Goal: Transaction & Acquisition: Purchase product/service

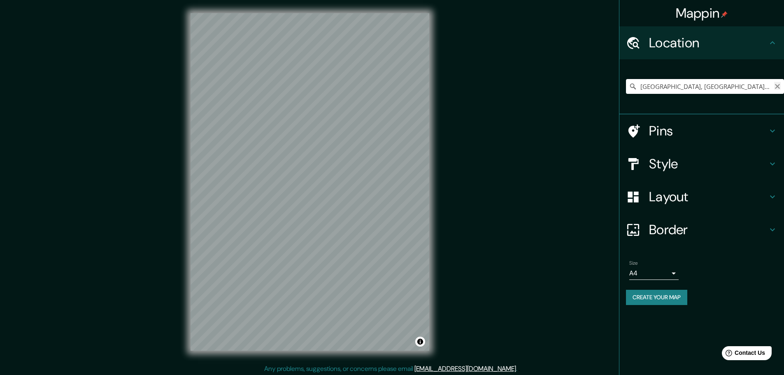
click at [776, 87] on icon "Clear" at bounding box center [777, 86] width 5 height 5
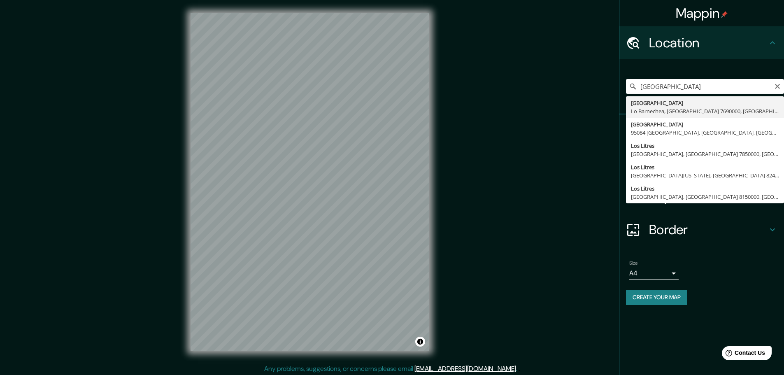
type input "[STREET_ADDRESS]"
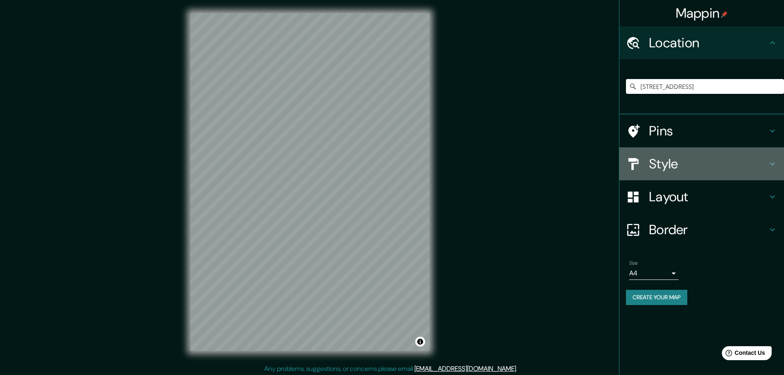
click at [679, 169] on h4 "Style" at bounding box center [708, 164] width 119 height 16
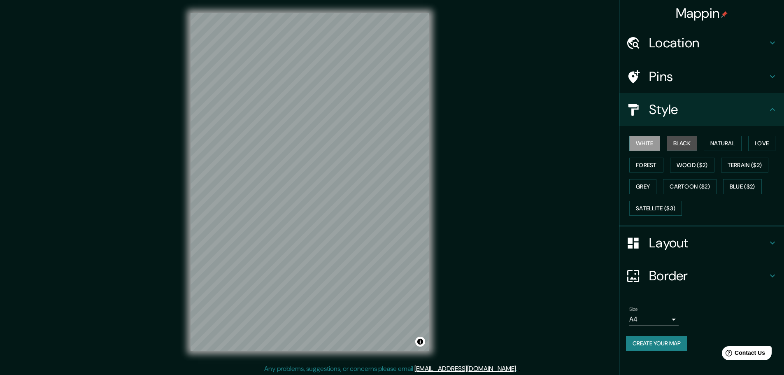
click at [682, 144] on button "Black" at bounding box center [682, 143] width 31 height 15
click at [702, 249] on h4 "Layout" at bounding box center [708, 243] width 119 height 16
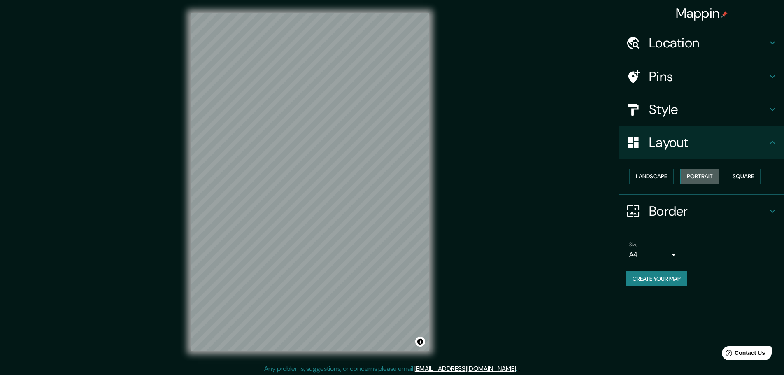
click at [703, 173] on button "Portrait" at bounding box center [699, 176] width 39 height 15
click at [733, 176] on button "Square" at bounding box center [743, 176] width 35 height 15
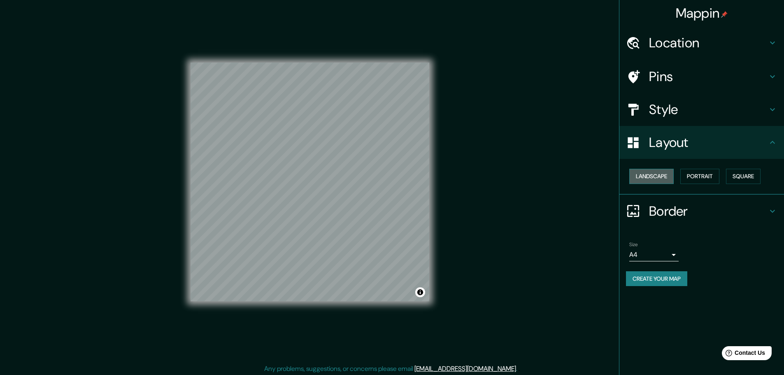
click at [656, 180] on button "Landscape" at bounding box center [651, 176] width 44 height 15
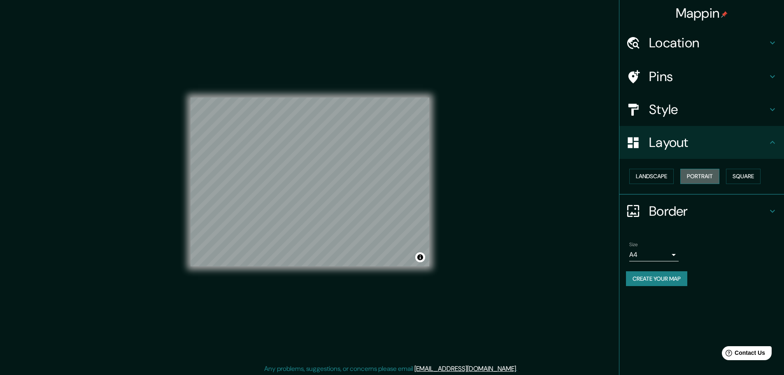
click at [701, 179] on button "Portrait" at bounding box center [699, 176] width 39 height 15
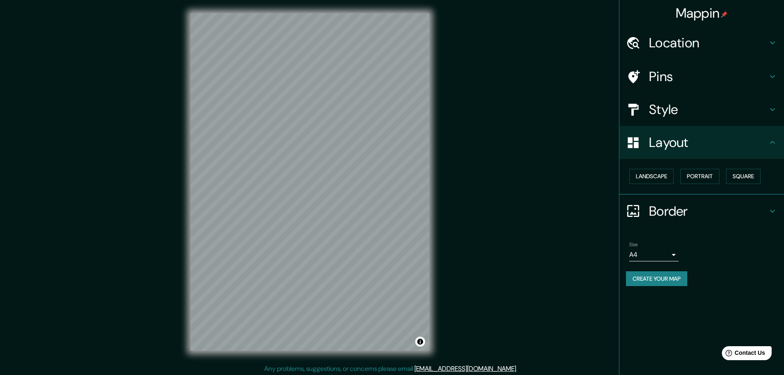
click at [683, 212] on h4 "Border" at bounding box center [708, 211] width 119 height 16
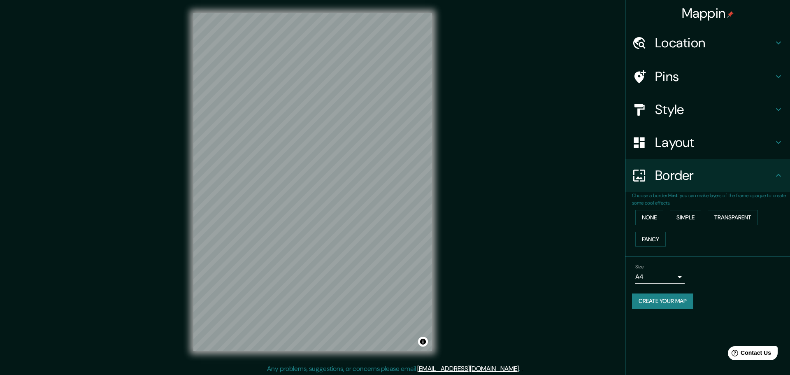
click at [678, 278] on body "Mappin Location Avenida Los Litres, Lo Barnechea, Región Metropolitana de Santi…" at bounding box center [395, 187] width 790 height 375
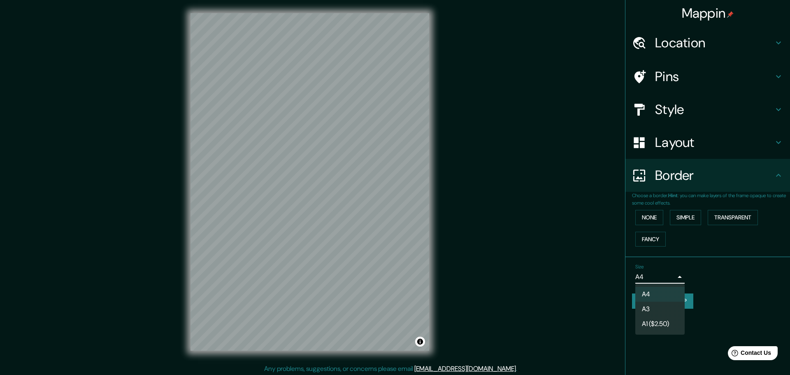
click at [663, 308] on li "A3" at bounding box center [659, 309] width 49 height 15
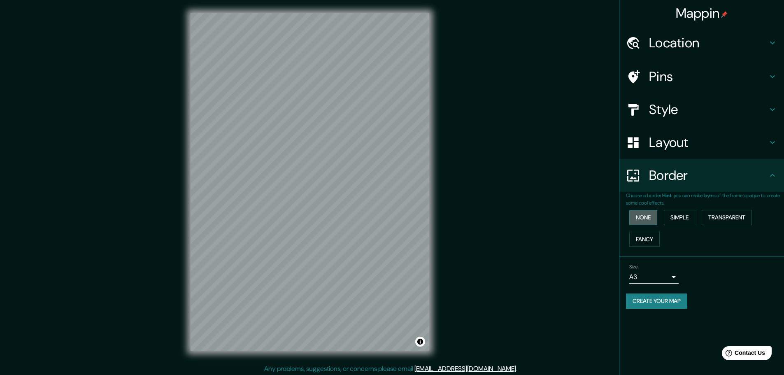
click at [647, 217] on button "None" at bounding box center [643, 217] width 28 height 15
click at [668, 216] on button "Simple" at bounding box center [679, 217] width 31 height 15
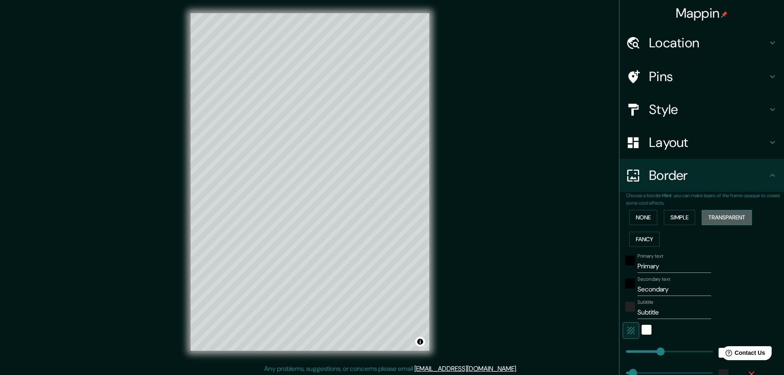
click at [730, 215] on button "Transparent" at bounding box center [727, 217] width 50 height 15
click at [640, 234] on button "Fancy" at bounding box center [644, 239] width 30 height 15
click at [637, 216] on button "None" at bounding box center [643, 217] width 28 height 15
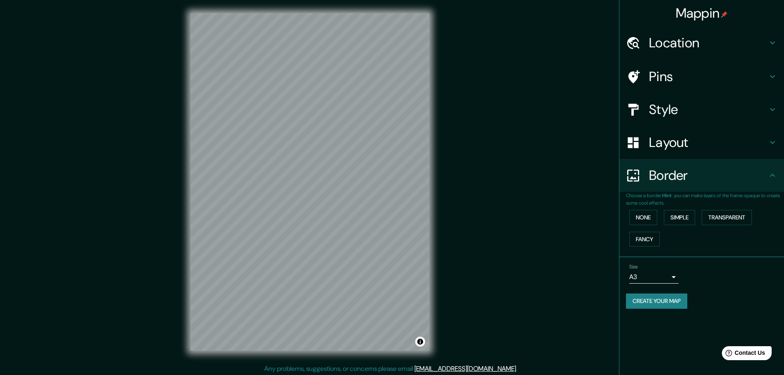
click at [683, 146] on h4 "Layout" at bounding box center [708, 142] width 119 height 16
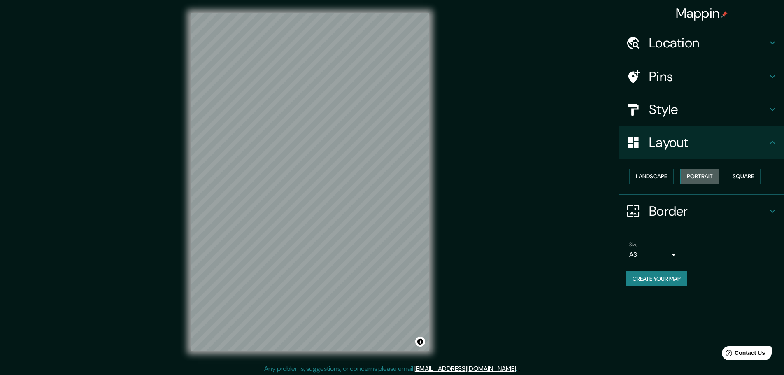
click at [695, 176] on button "Portrait" at bounding box center [699, 176] width 39 height 15
click at [739, 179] on button "Square" at bounding box center [743, 176] width 35 height 15
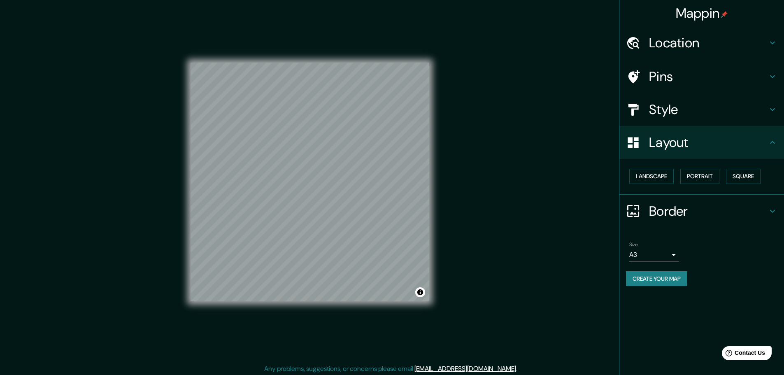
click at [680, 114] on h4 "Style" at bounding box center [708, 109] width 119 height 16
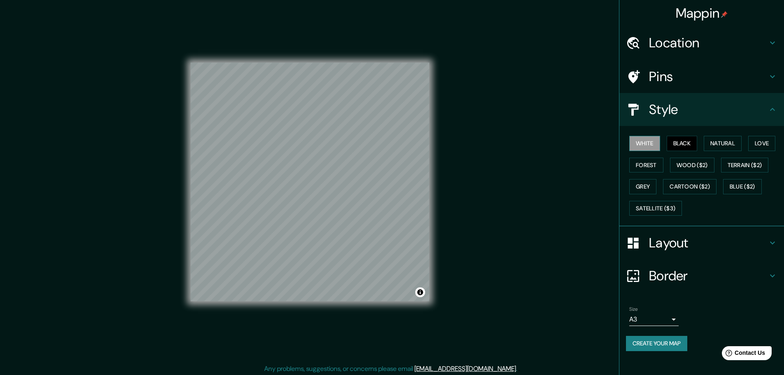
click at [642, 139] on button "White" at bounding box center [644, 143] width 31 height 15
click at [680, 144] on button "Black" at bounding box center [682, 143] width 31 height 15
click at [636, 163] on button "Forest" at bounding box center [646, 165] width 34 height 15
click at [647, 184] on button "Grey" at bounding box center [642, 186] width 27 height 15
click at [742, 169] on button "Terrain ($2)" at bounding box center [745, 165] width 48 height 15
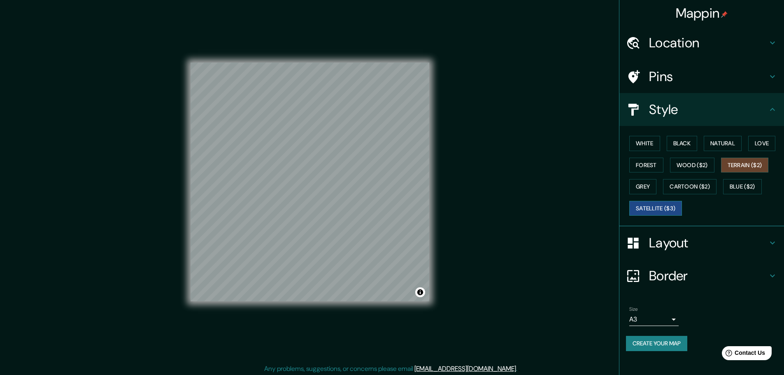
click at [665, 207] on button "Satellite ($3)" at bounding box center [655, 208] width 53 height 15
click at [645, 183] on button "Grey" at bounding box center [642, 186] width 27 height 15
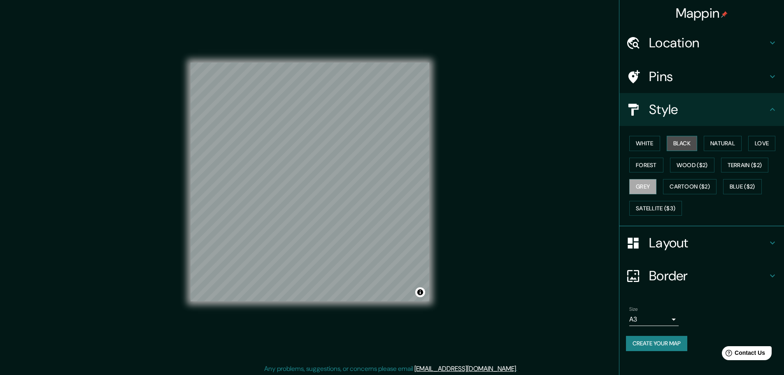
click at [681, 147] on button "Black" at bounding box center [682, 143] width 31 height 15
click at [733, 145] on button "Natural" at bounding box center [723, 143] width 38 height 15
click at [765, 138] on button "Love" at bounding box center [761, 143] width 27 height 15
click at [637, 142] on button "White" at bounding box center [644, 143] width 31 height 15
click at [640, 164] on button "Forest" at bounding box center [646, 165] width 34 height 15
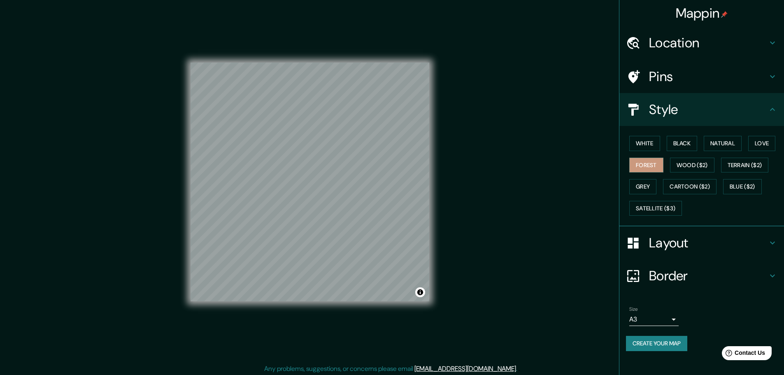
scroll to position [2, 0]
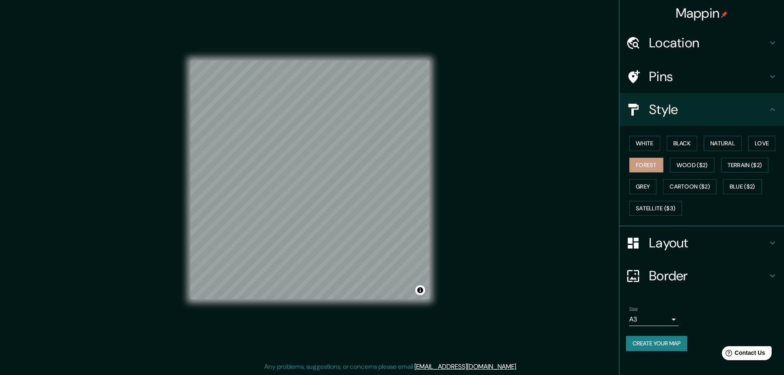
click at [666, 339] on button "Create your map" at bounding box center [656, 343] width 61 height 15
click at [759, 109] on h4 "Style" at bounding box center [708, 109] width 119 height 16
click at [771, 109] on icon at bounding box center [773, 110] width 10 height 10
click at [773, 110] on icon at bounding box center [773, 110] width 10 height 10
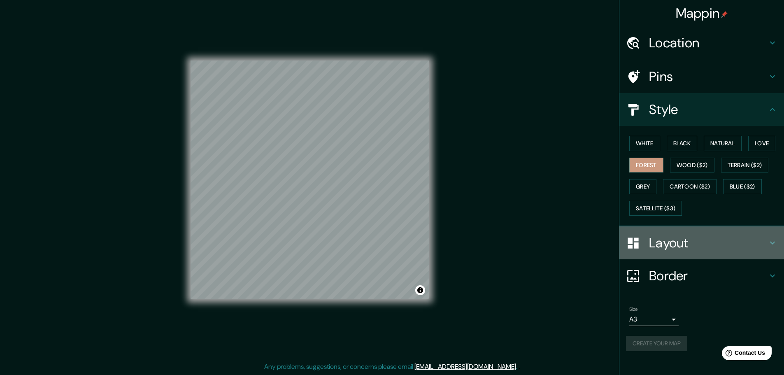
click at [775, 244] on icon at bounding box center [773, 243] width 10 height 10
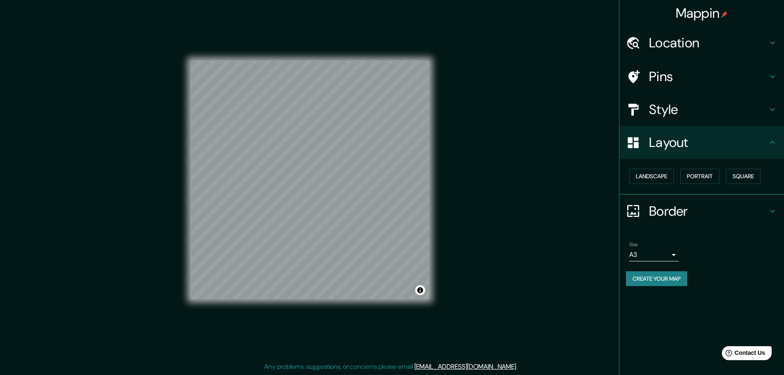
click at [770, 208] on icon at bounding box center [773, 211] width 10 height 10
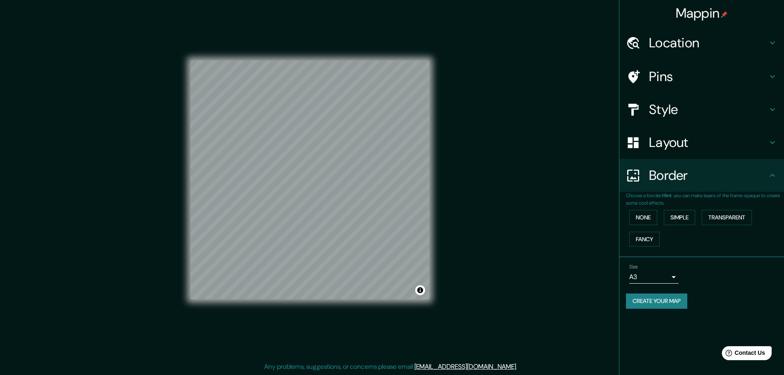
click at [773, 181] on div "Border" at bounding box center [701, 175] width 165 height 33
click at [668, 301] on button "Create your map" at bounding box center [656, 300] width 61 height 15
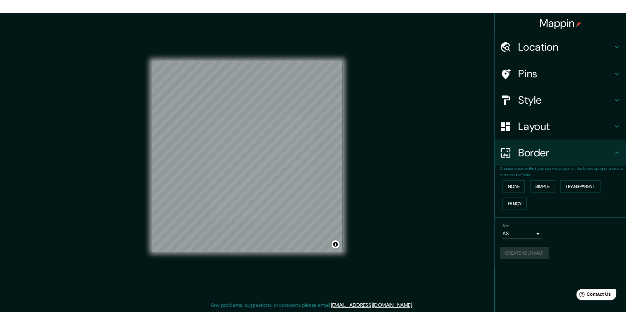
scroll to position [0, 0]
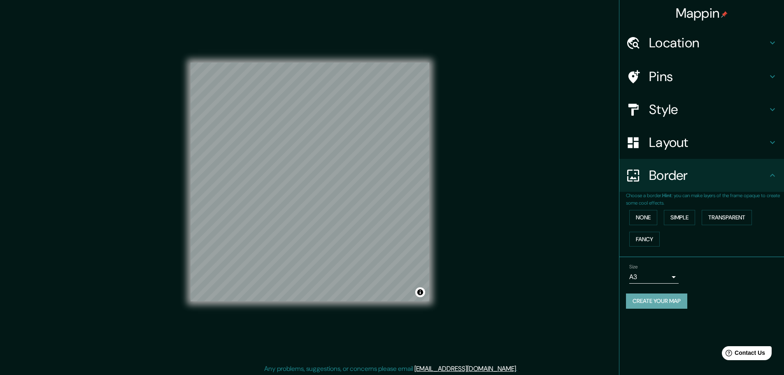
click at [667, 299] on button "Create your map" at bounding box center [656, 300] width 61 height 15
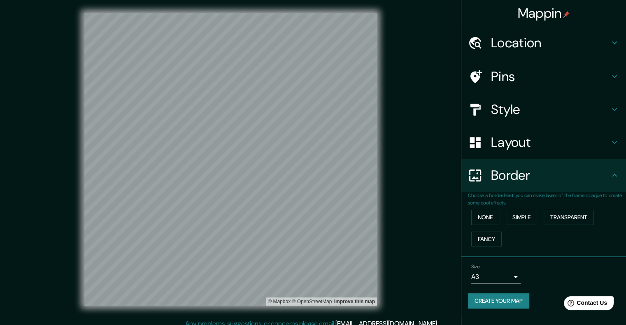
click at [507, 301] on button "Create your map" at bounding box center [498, 300] width 61 height 15
click at [516, 150] on h4 "Layout" at bounding box center [550, 142] width 119 height 16
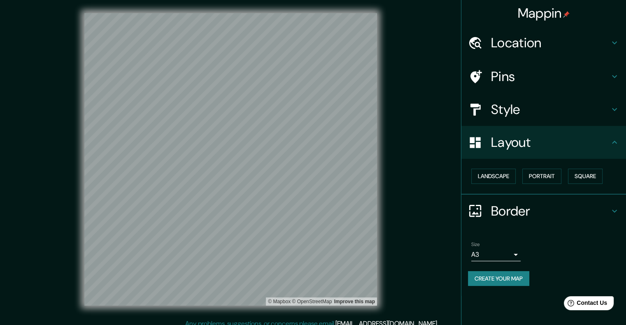
click at [512, 113] on h4 "Style" at bounding box center [550, 109] width 119 height 16
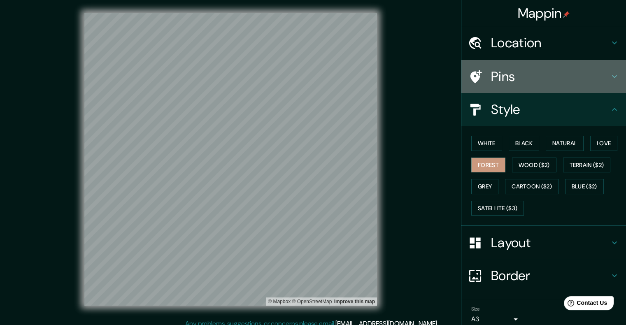
click at [544, 71] on h4 "Pins" at bounding box center [550, 76] width 119 height 16
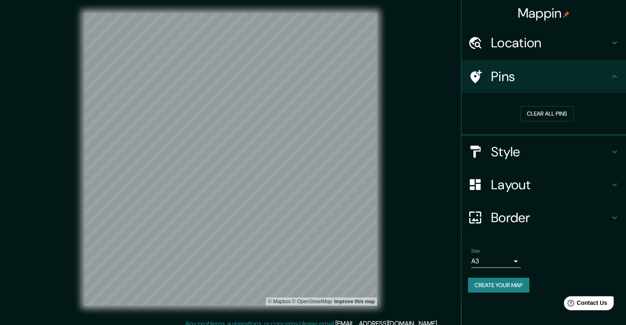
click at [510, 283] on button "Create your map" at bounding box center [498, 285] width 61 height 15
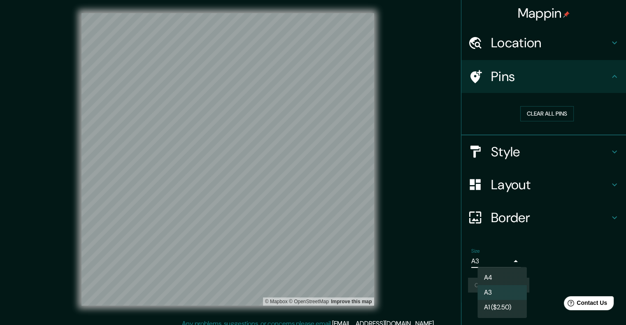
click at [512, 261] on body "Mappin Location Avenida Los Litres, Lo Barnechea, Región Metropolitana de Santi…" at bounding box center [313, 162] width 626 height 325
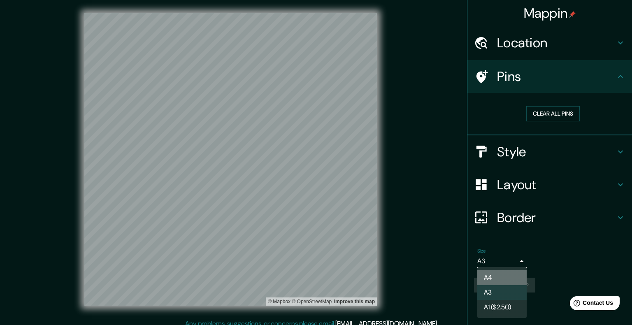
click at [502, 280] on li "A4" at bounding box center [501, 277] width 49 height 15
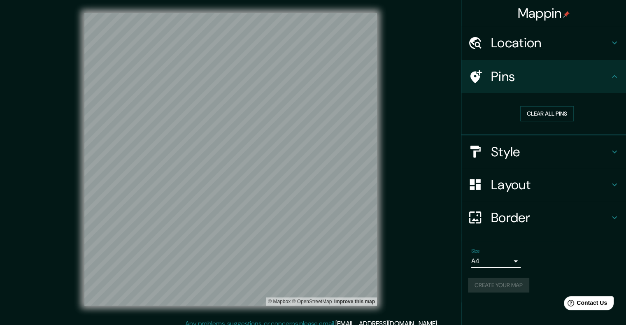
click at [436, 274] on div "© Mapbox © OpenStreetMap Improve this map" at bounding box center [230, 159] width 563 height 293
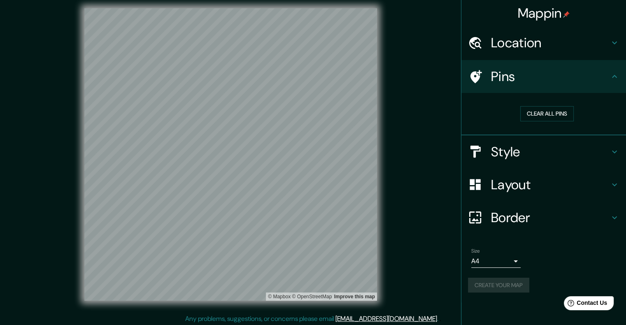
scroll to position [7, 0]
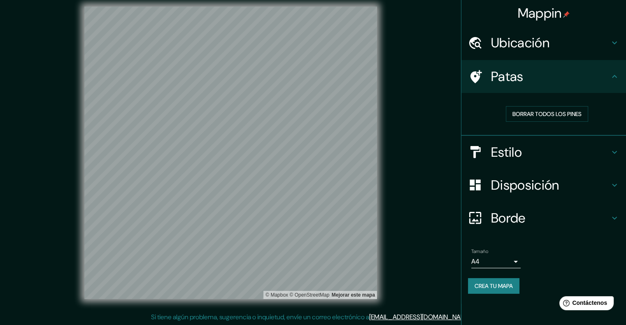
click at [509, 283] on font "Crea tu mapa" at bounding box center [494, 285] width 38 height 7
drag, startPoint x: 560, startPoint y: 0, endPoint x: 441, endPoint y: 193, distance: 227.1
click at [441, 193] on div "© Mapbox © OpenStreetMap Mejorar este mapa" at bounding box center [230, 153] width 563 height 293
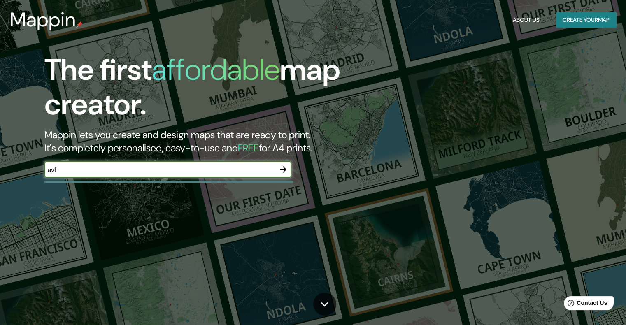
type input "avf"
click at [284, 169] on icon "button" at bounding box center [283, 170] width 10 height 10
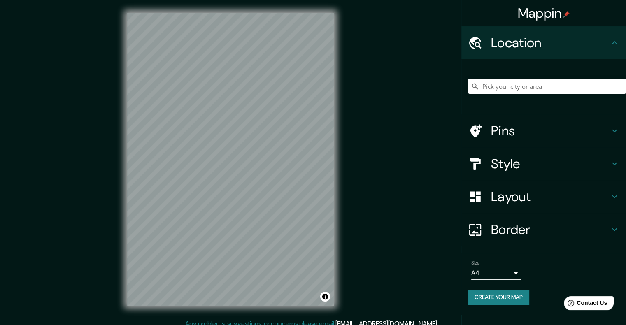
click at [505, 199] on h4 "Layout" at bounding box center [550, 196] width 119 height 16
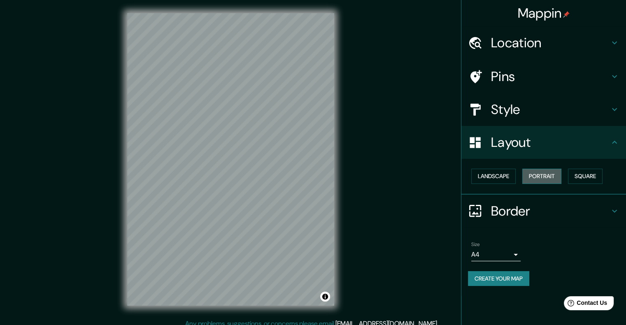
click at [534, 170] on button "Portrait" at bounding box center [541, 176] width 39 height 15
click at [500, 170] on button "Landscape" at bounding box center [493, 176] width 44 height 15
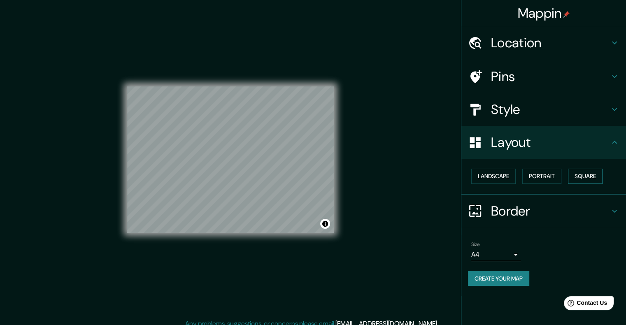
click at [580, 170] on button "Square" at bounding box center [585, 176] width 35 height 15
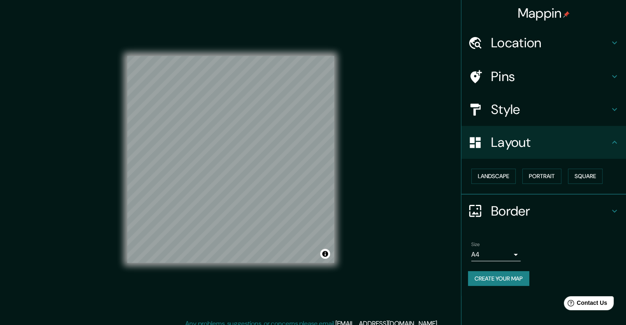
click at [517, 111] on h4 "Style" at bounding box center [550, 109] width 119 height 16
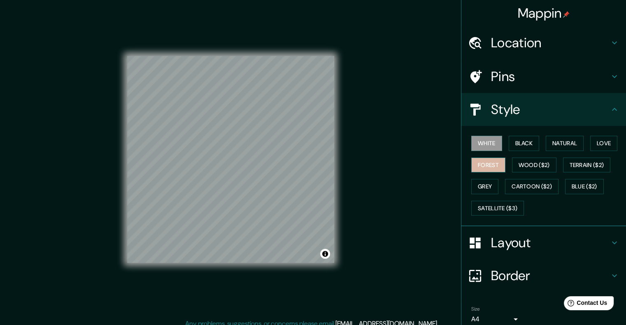
click at [486, 163] on button "Forest" at bounding box center [488, 165] width 34 height 15
click at [508, 46] on h4 "Location" at bounding box center [550, 43] width 119 height 16
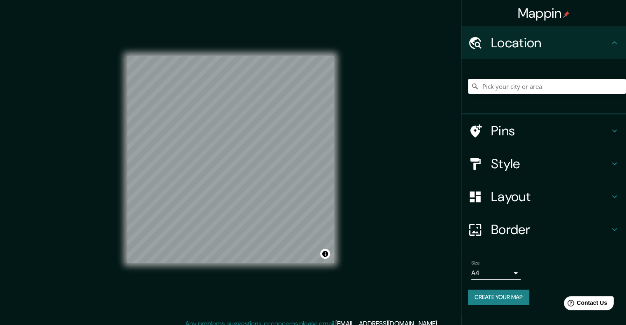
click at [507, 83] on input "Pick your city or area" at bounding box center [547, 86] width 158 height 15
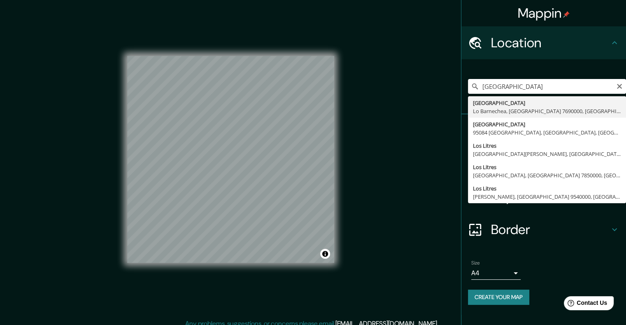
type input "[STREET_ADDRESS]"
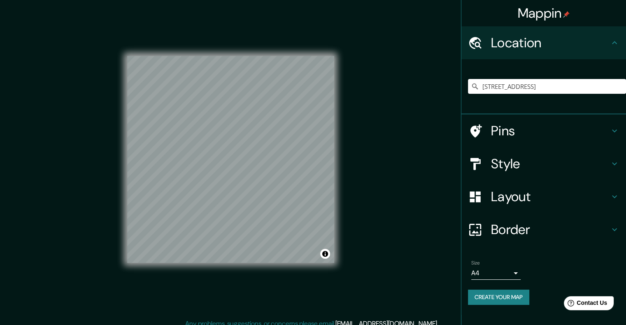
click at [489, 296] on button "Create your map" at bounding box center [498, 297] width 61 height 15
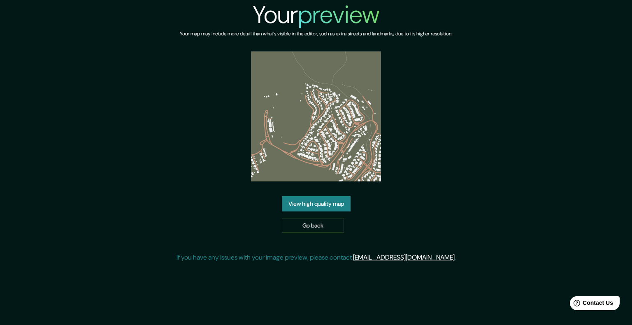
click at [312, 202] on link "View high quality map" at bounding box center [316, 203] width 69 height 15
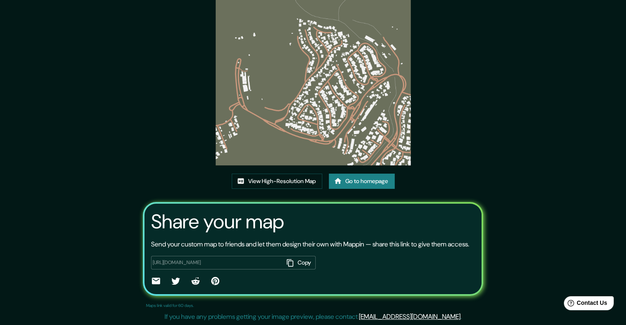
scroll to position [76, 0]
click at [360, 174] on link "Go to homepage" at bounding box center [362, 181] width 66 height 15
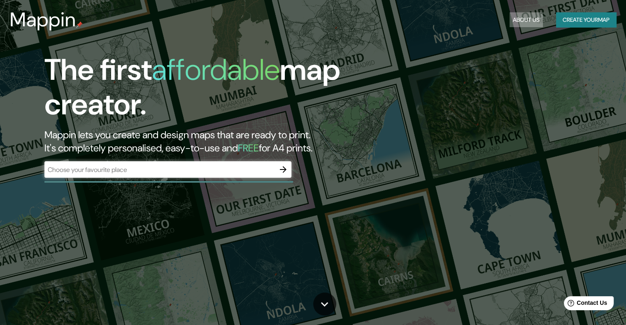
click at [531, 17] on button "About Us" at bounding box center [526, 19] width 33 height 15
click at [268, 170] on input "text" at bounding box center [159, 169] width 230 height 9
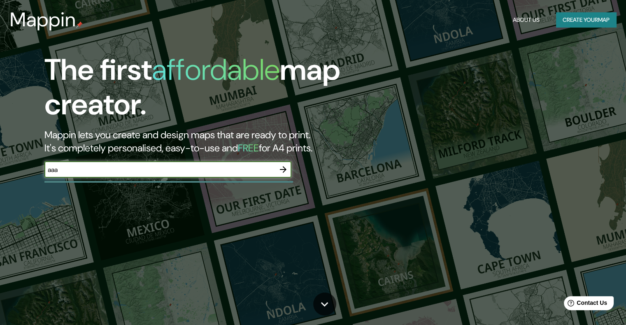
type input "aaa"
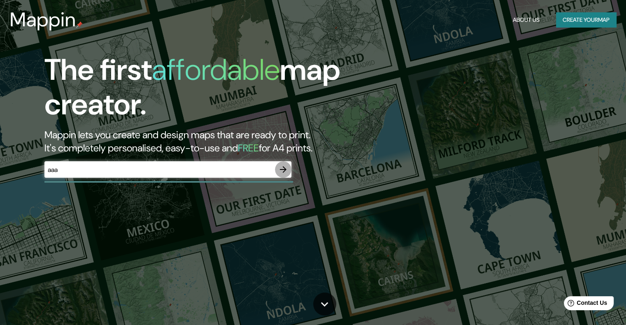
click at [288, 172] on icon "button" at bounding box center [283, 170] width 10 height 10
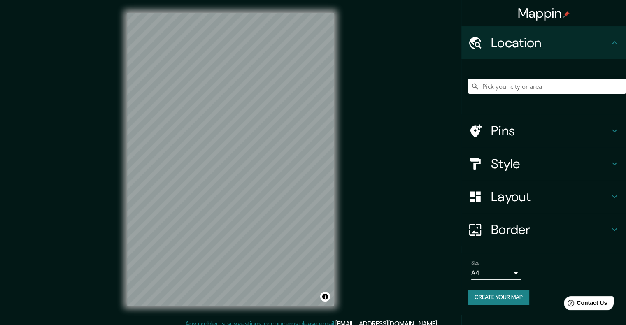
click at [505, 161] on h4 "Style" at bounding box center [550, 164] width 119 height 16
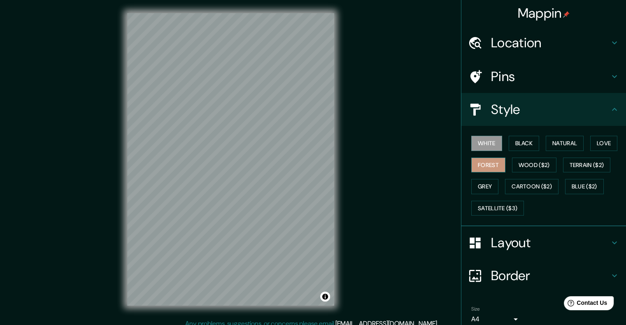
click at [488, 165] on button "Forest" at bounding box center [488, 165] width 34 height 15
click at [513, 47] on h4 "Location" at bounding box center [550, 43] width 119 height 16
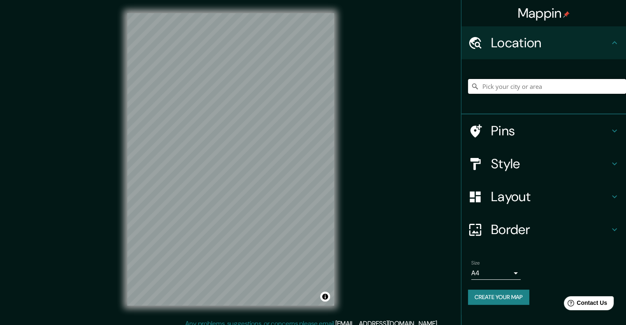
click at [505, 89] on input "Pick your city or area" at bounding box center [547, 86] width 158 height 15
click at [547, 84] on input "Avenida Los Leones, Antofagasta, Región de Antofagasta 1240000, Chile" at bounding box center [547, 86] width 158 height 15
drag, startPoint x: 479, startPoint y: 87, endPoint x: 632, endPoint y: 106, distance: 153.5
click at [626, 106] on html "Mappin Location Avenida Los Leones, Antofagasta, Región de Antofagasta 1240000,…" at bounding box center [313, 162] width 626 height 325
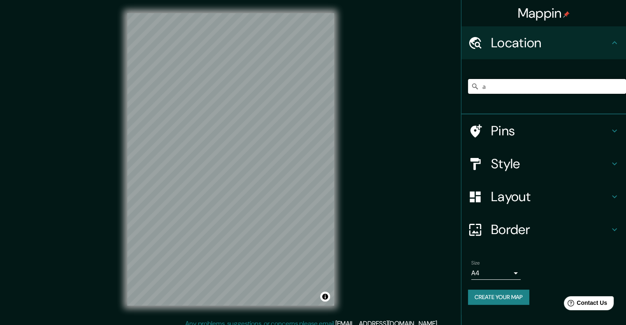
scroll to position [0, 0]
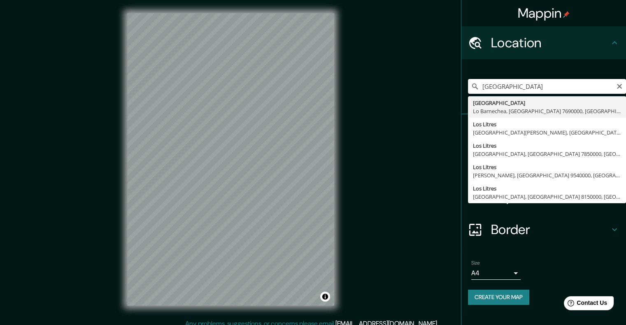
type input "[STREET_ADDRESS]"
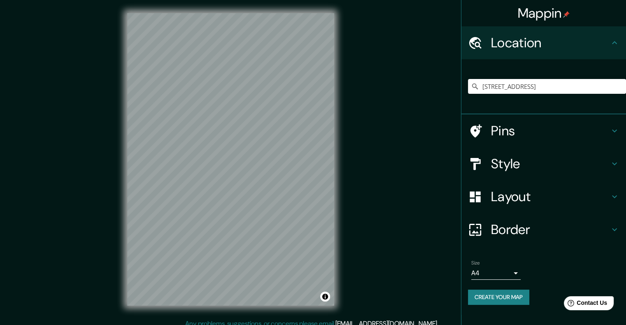
click at [521, 233] on h4 "Border" at bounding box center [550, 229] width 119 height 16
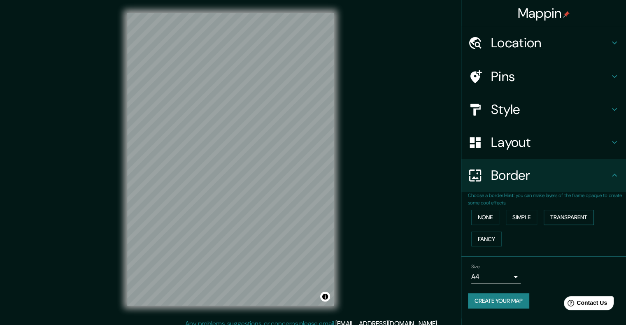
click at [569, 218] on button "Transparent" at bounding box center [569, 217] width 50 height 15
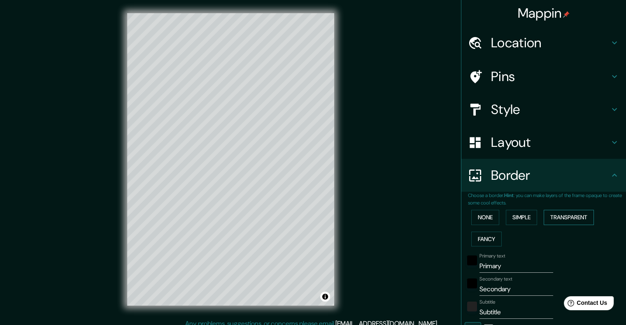
click at [556, 218] on button "Transparent" at bounding box center [569, 217] width 50 height 15
type input "241"
type input "40"
click at [471, 213] on button "None" at bounding box center [485, 217] width 28 height 15
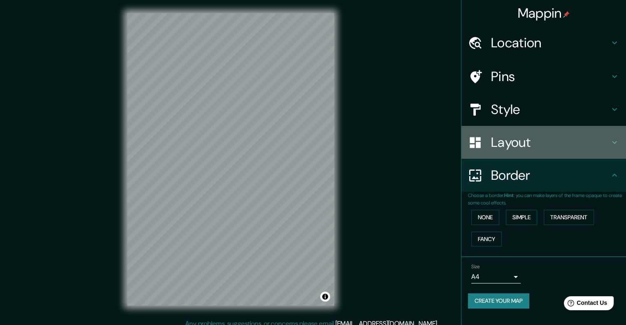
click at [527, 143] on h4 "Layout" at bounding box center [550, 142] width 119 height 16
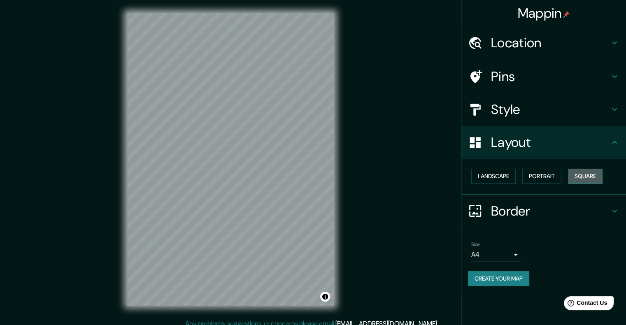
click at [582, 177] on button "Square" at bounding box center [585, 176] width 35 height 15
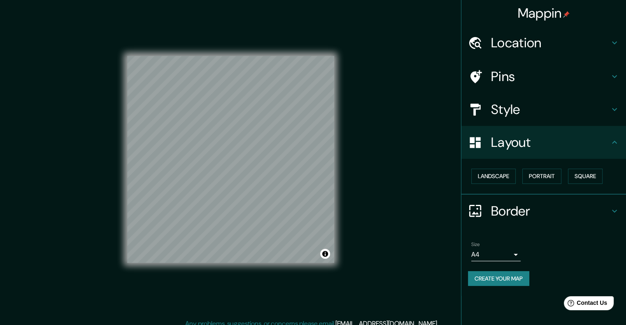
click at [500, 279] on button "Create your map" at bounding box center [498, 278] width 61 height 15
click at [495, 277] on button "Create your map" at bounding box center [498, 278] width 61 height 15
click at [500, 175] on button "Landscape" at bounding box center [493, 176] width 44 height 15
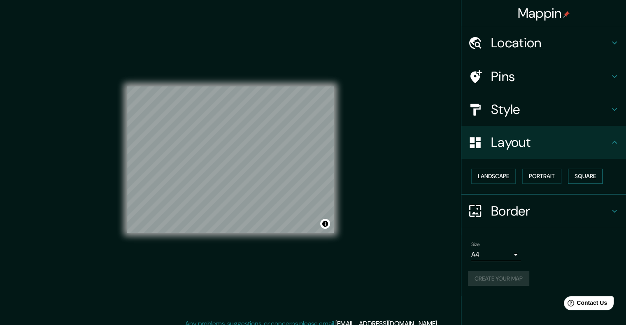
click at [579, 179] on button "Square" at bounding box center [585, 176] width 35 height 15
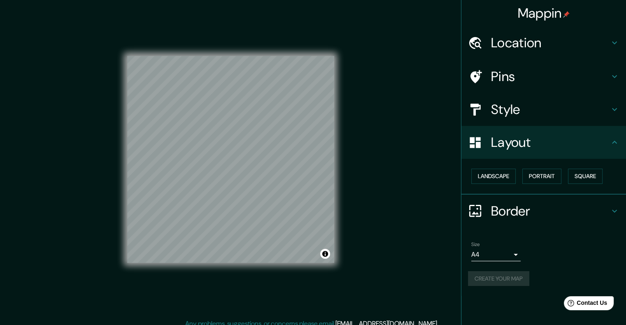
click at [398, 228] on div "Mappin Location Avenida Los Litres, Lo Barnechea, Región Metropolitana de Santi…" at bounding box center [313, 166] width 626 height 332
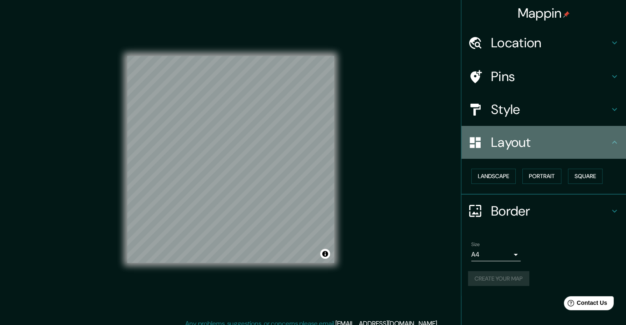
click at [615, 147] on icon at bounding box center [615, 142] width 10 height 10
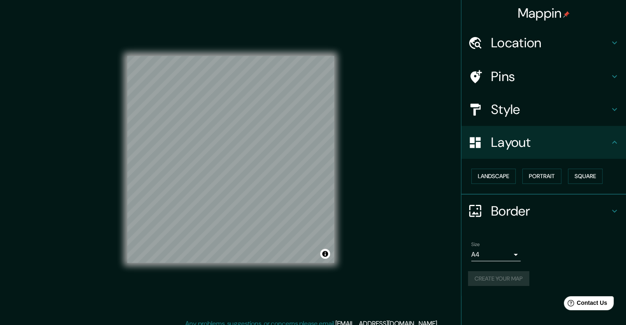
click at [621, 144] on div "Layout" at bounding box center [543, 142] width 165 height 33
click at [513, 277] on button "Create your map" at bounding box center [498, 278] width 61 height 15
click at [597, 308] on div "Help Contact Us" at bounding box center [589, 303] width 52 height 14
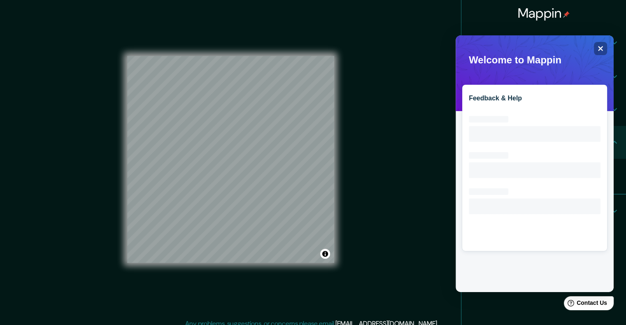
scroll to position [7, 0]
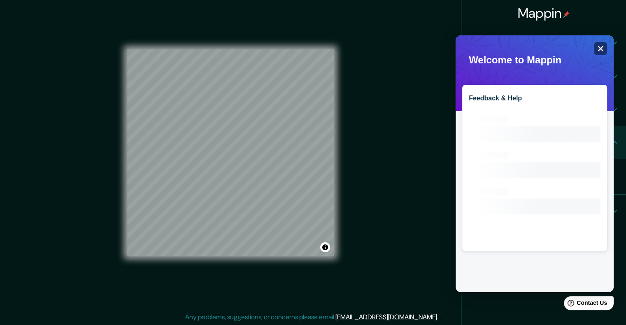
click at [601, 47] on icon "Close" at bounding box center [600, 48] width 6 height 6
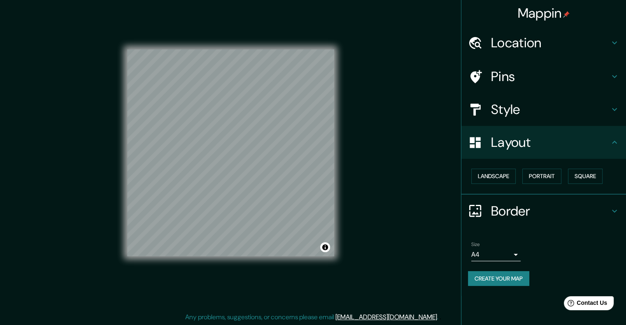
click at [496, 272] on button "Create your map" at bounding box center [498, 278] width 61 height 15
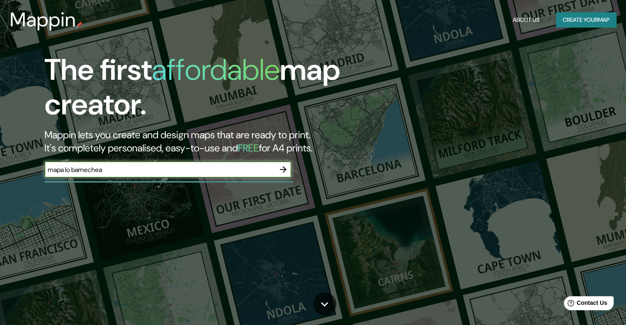
type input "mapa lo barnechea"
click at [282, 165] on icon "button" at bounding box center [283, 170] width 10 height 10
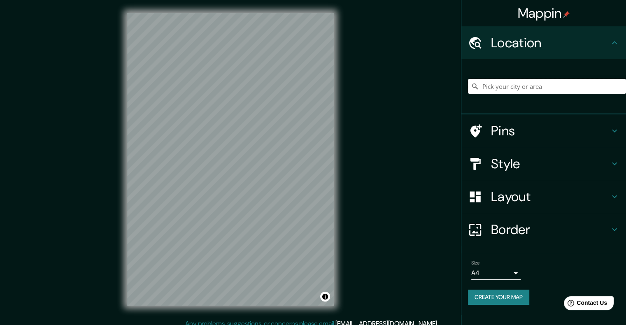
click at [515, 90] on input "Pick your city or area" at bounding box center [547, 86] width 158 height 15
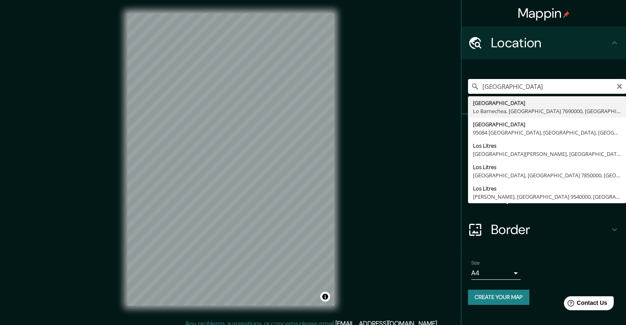
type input "[STREET_ADDRESS]"
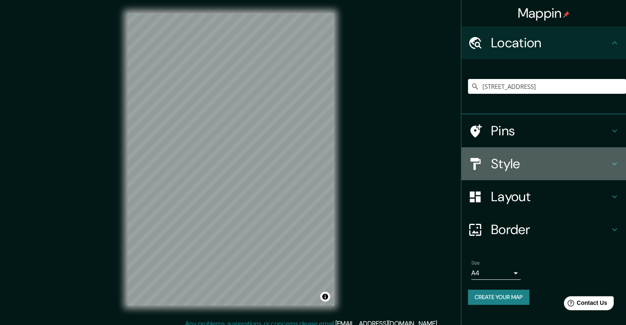
click at [515, 165] on h4 "Style" at bounding box center [550, 164] width 119 height 16
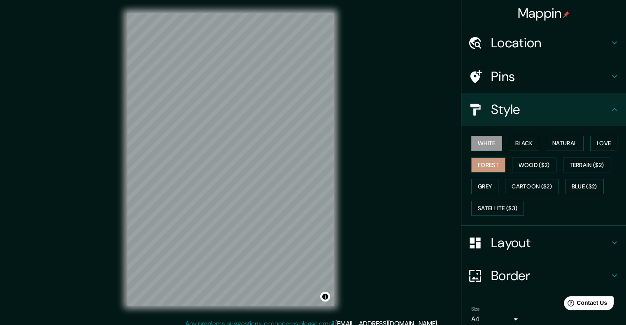
click at [480, 163] on button "Forest" at bounding box center [488, 165] width 34 height 15
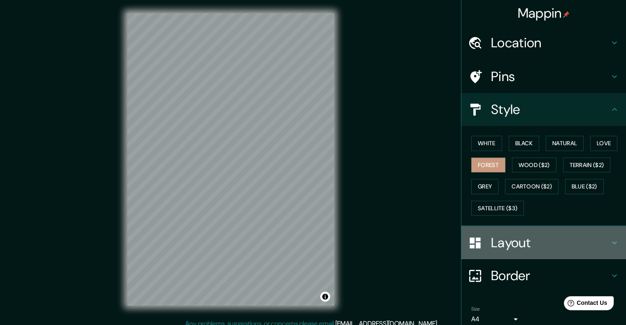
click at [510, 244] on h4 "Layout" at bounding box center [550, 243] width 119 height 16
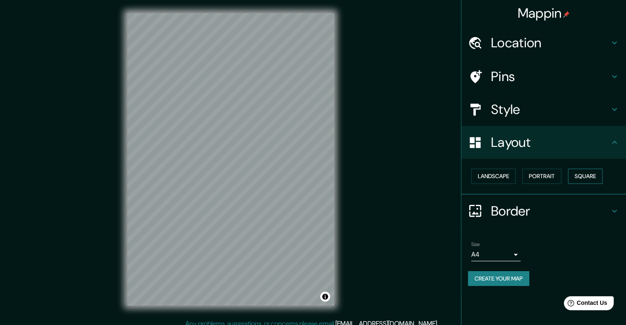
click at [587, 174] on button "Square" at bounding box center [585, 176] width 35 height 15
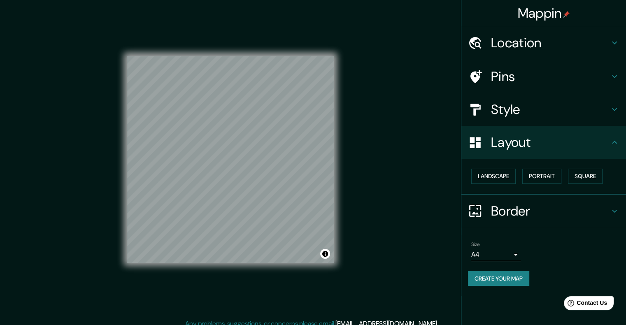
click at [502, 279] on button "Create your map" at bounding box center [498, 278] width 61 height 15
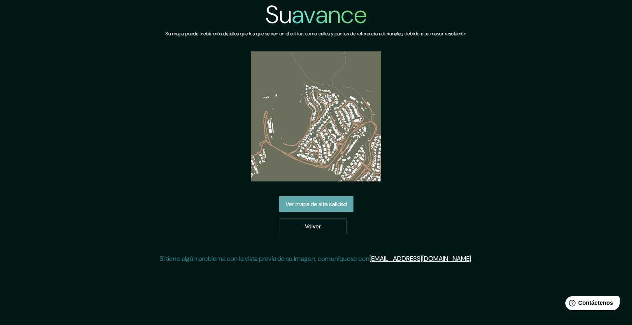
click at [339, 203] on font "Ver mapa de alta calidad" at bounding box center [316, 203] width 61 height 7
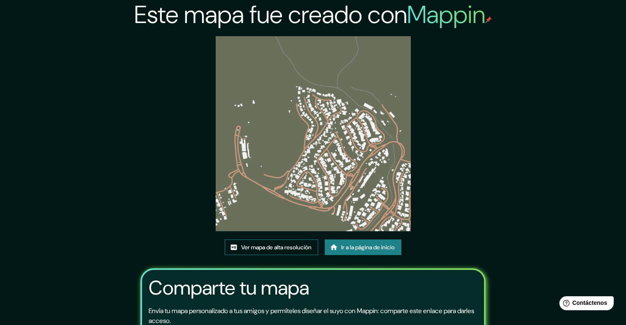
click at [283, 244] on font "Ver mapa de alta resolución" at bounding box center [276, 247] width 70 height 7
click at [312, 161] on img at bounding box center [313, 133] width 195 height 195
click at [336, 246] on icon at bounding box center [334, 247] width 8 height 8
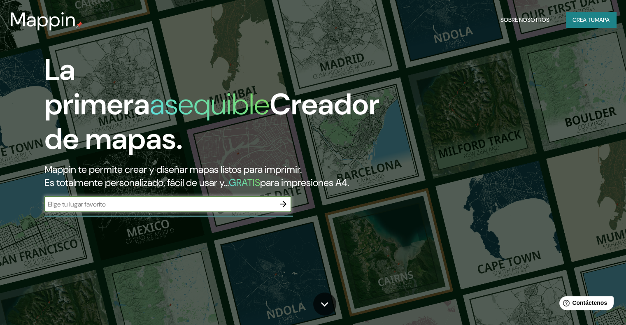
click at [263, 209] on input "text" at bounding box center [159, 204] width 230 height 9
type input "aaa"
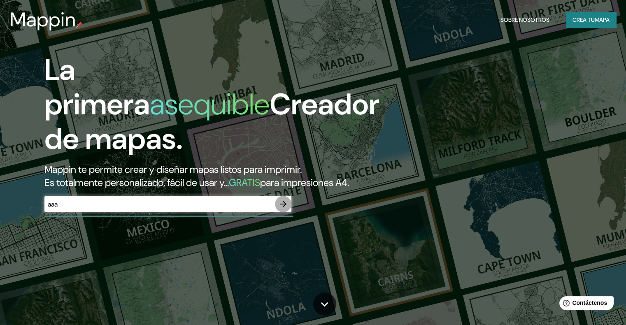
click at [286, 209] on icon "button" at bounding box center [283, 204] width 10 height 10
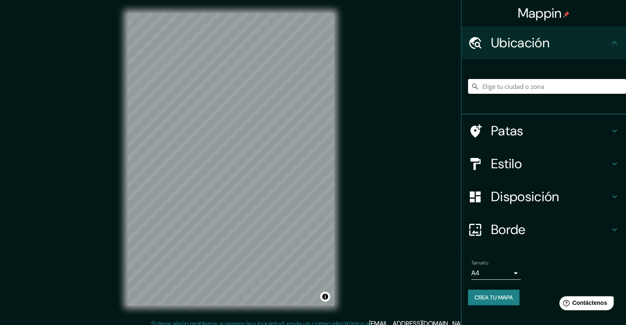
click at [513, 90] on input "Elige tu ciudad o zona" at bounding box center [547, 86] width 158 height 15
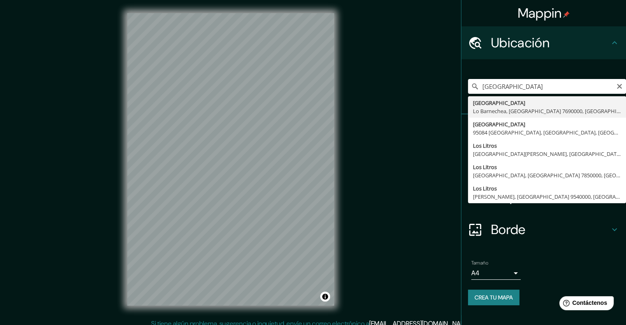
type input "[STREET_ADDRESS]"
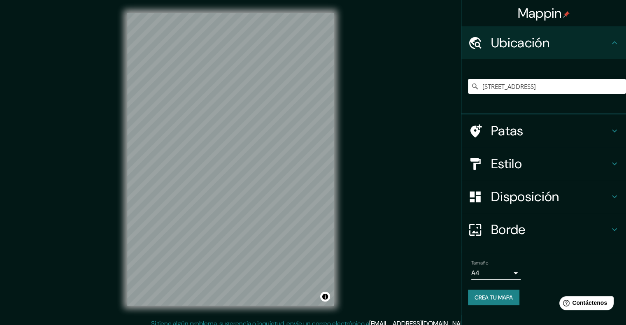
click at [519, 193] on font "Disposición" at bounding box center [525, 196] width 68 height 17
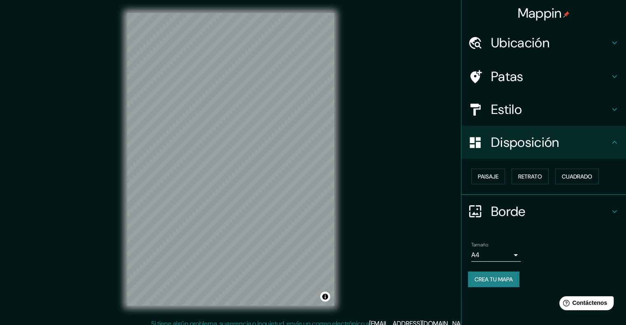
click at [502, 103] on font "Estilo" at bounding box center [506, 109] width 31 height 17
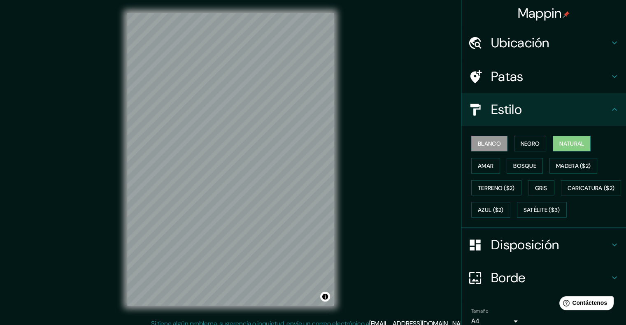
click at [561, 147] on font "Natural" at bounding box center [571, 143] width 25 height 11
click at [524, 214] on font "Satélite ($3)" at bounding box center [542, 210] width 37 height 7
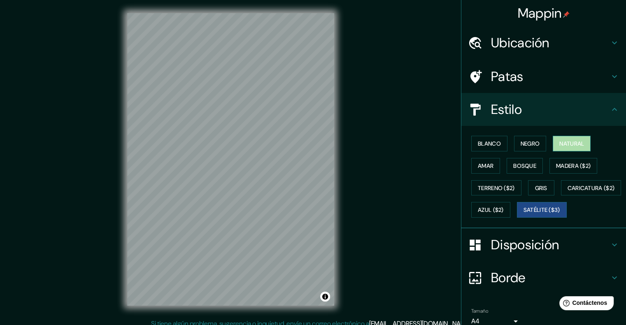
click at [562, 145] on font "Natural" at bounding box center [571, 143] width 25 height 7
click at [527, 144] on font "Negro" at bounding box center [530, 143] width 19 height 7
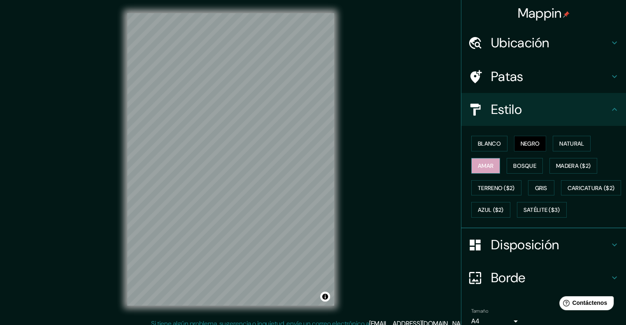
click at [478, 164] on font "Amar" at bounding box center [486, 165] width 16 height 7
click at [556, 169] on font "Madera ($2)" at bounding box center [573, 166] width 35 height 11
click at [521, 144] on font "Negro" at bounding box center [530, 143] width 19 height 7
click at [524, 215] on font "Satélite ($3)" at bounding box center [542, 210] width 37 height 11
click at [525, 140] on font "Negro" at bounding box center [530, 143] width 19 height 7
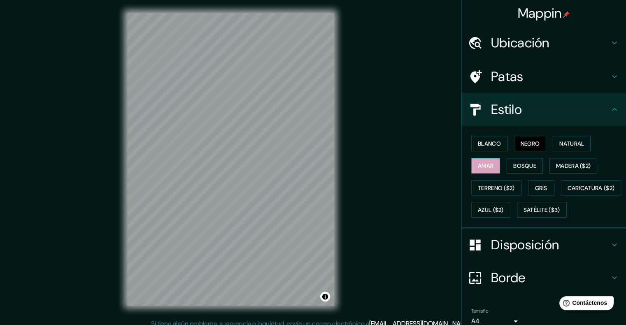
click at [478, 164] on font "Amar" at bounding box center [486, 165] width 16 height 7
click at [520, 163] on font "Bosque" at bounding box center [524, 165] width 23 height 7
click at [524, 254] on font "Disposición" at bounding box center [525, 244] width 68 height 17
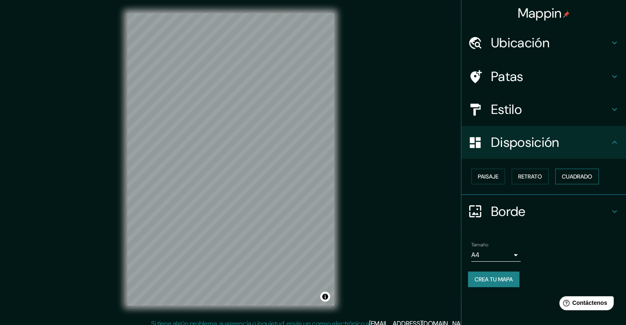
click at [573, 174] on font "Cuadrado" at bounding box center [577, 176] width 30 height 7
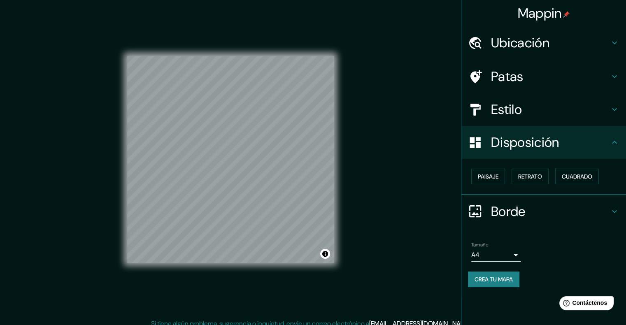
click at [553, 146] on font "Disposición" at bounding box center [525, 142] width 68 height 17
click at [505, 112] on font "Estilo" at bounding box center [506, 109] width 31 height 17
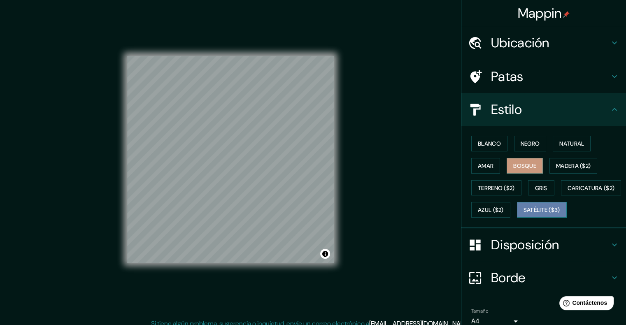
click at [524, 214] on font "Satélite ($3)" at bounding box center [542, 210] width 37 height 7
click at [504, 205] on font "Azul ($2)" at bounding box center [491, 210] width 26 height 11
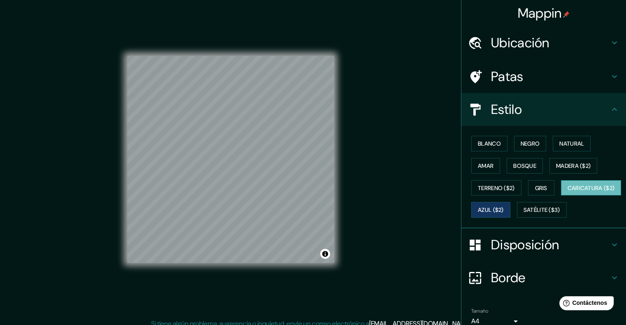
click at [568, 192] on font "Caricatura ($2)" at bounding box center [591, 187] width 47 height 7
click at [524, 214] on font "Satélite ($3)" at bounding box center [542, 210] width 37 height 7
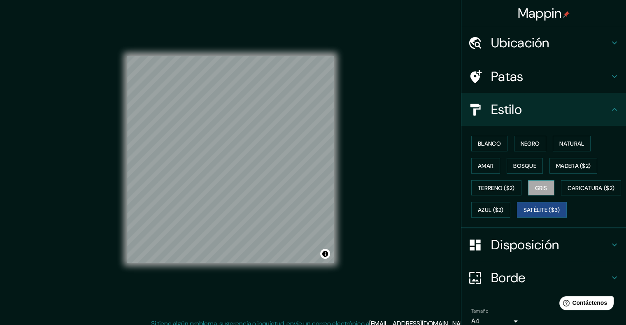
click at [537, 187] on font "Gris" at bounding box center [541, 187] width 12 height 7
drag, startPoint x: 418, startPoint y: 188, endPoint x: 444, endPoint y: 152, distance: 44.5
click at [419, 188] on div "Mappin Ubicación [STREET_ADDRESS] Patas Estilo Blanco Negro Natural [PERSON_NAM…" at bounding box center [313, 166] width 626 height 332
click at [517, 56] on div "Ubicación" at bounding box center [543, 42] width 165 height 33
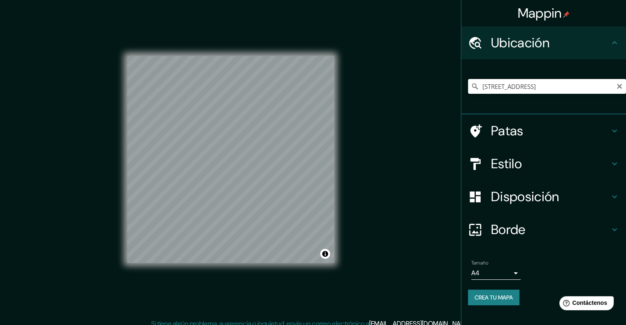
click at [521, 85] on input "[STREET_ADDRESS]" at bounding box center [547, 86] width 158 height 15
drag, startPoint x: 481, startPoint y: 89, endPoint x: 612, endPoint y: 90, distance: 130.5
click at [612, 90] on input "[STREET_ADDRESS]" at bounding box center [547, 86] width 158 height 15
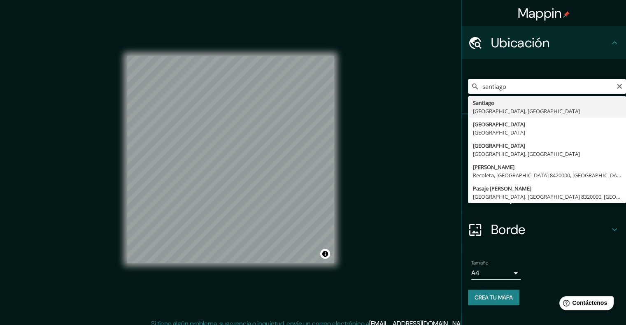
type input "[GEOGRAPHIC_DATA], [GEOGRAPHIC_DATA], [GEOGRAPHIC_DATA]"
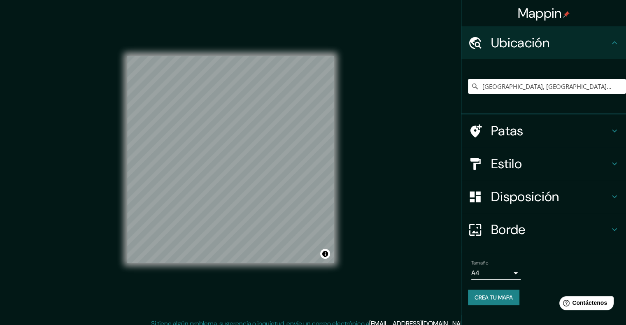
click at [403, 186] on div "Mappin Ubicación [GEOGRAPHIC_DATA], [GEOGRAPHIC_DATA], [GEOGRAPHIC_DATA] Patas …" at bounding box center [313, 166] width 626 height 332
click at [533, 164] on h4 "Estilo" at bounding box center [550, 164] width 119 height 16
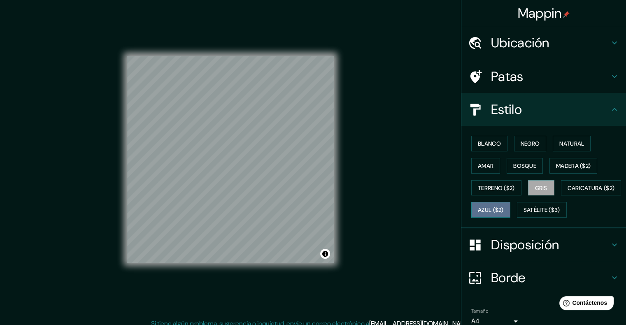
click at [504, 207] on font "Azul ($2)" at bounding box center [491, 210] width 26 height 7
click at [432, 167] on div "Mappin Ubicación [GEOGRAPHIC_DATA], [GEOGRAPHIC_DATA], [GEOGRAPHIC_DATA] Patas …" at bounding box center [313, 166] width 626 height 332
